Goal: Task Accomplishment & Management: Use online tool/utility

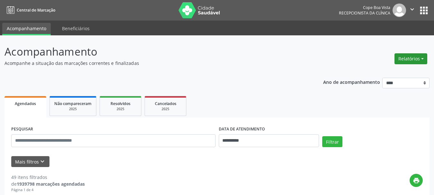
click at [410, 59] on button "Relatórios" at bounding box center [411, 58] width 33 height 11
click at [394, 72] on link "Agendamentos" at bounding box center [393, 72] width 69 height 9
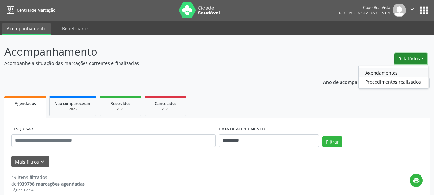
select select "*"
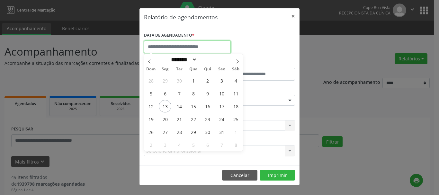
click at [174, 47] on input "text" at bounding box center [187, 47] width 87 height 13
click at [166, 109] on span "13" at bounding box center [165, 106] width 13 height 13
type input "**********"
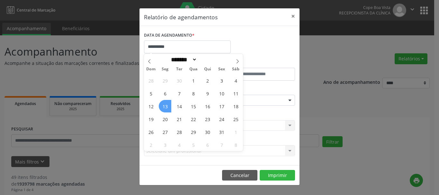
click at [168, 107] on span "13" at bounding box center [165, 106] width 13 height 13
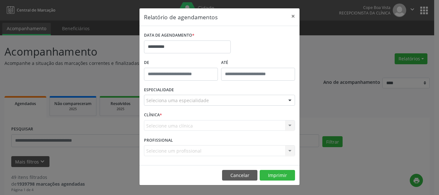
click at [221, 96] on div "Seleciona uma especialidade" at bounding box center [219, 100] width 151 height 11
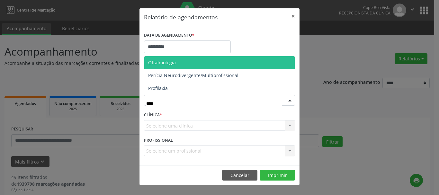
type input "*****"
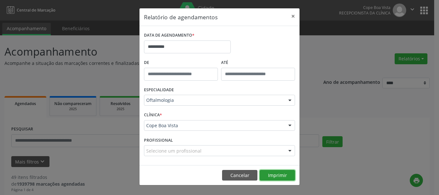
click at [289, 178] on button "Imprimir" at bounding box center [277, 175] width 35 height 11
drag, startPoint x: 293, startPoint y: 14, endPoint x: 247, endPoint y: 13, distance: 46.3
click at [293, 14] on button "×" at bounding box center [293, 16] width 13 height 16
